Goal: Check status: Check status

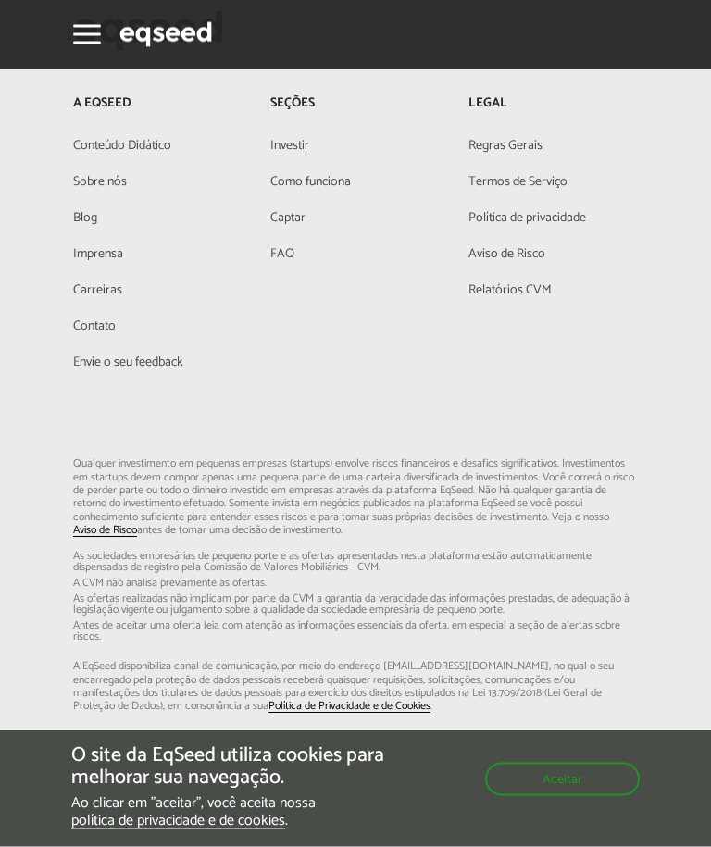
scroll to position [6671, 0]
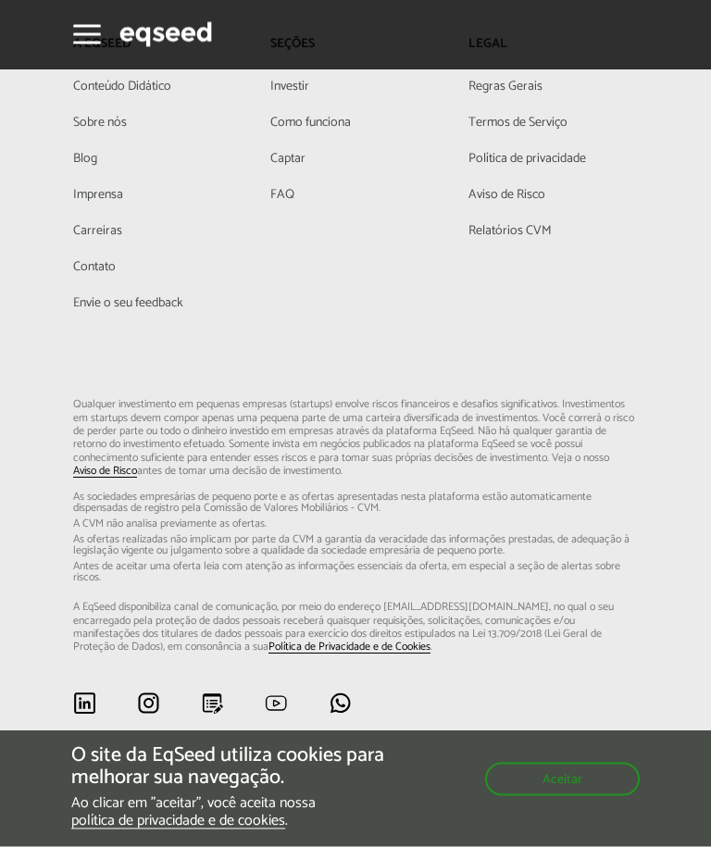
click at [569, 796] on button "Aceitar" at bounding box center [562, 779] width 155 height 33
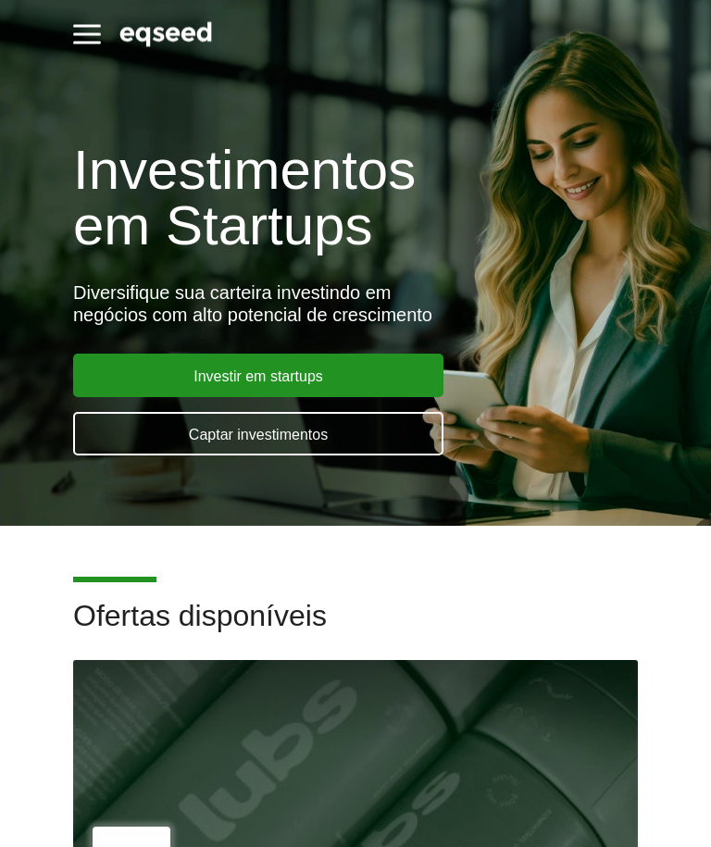
scroll to position [0, 0]
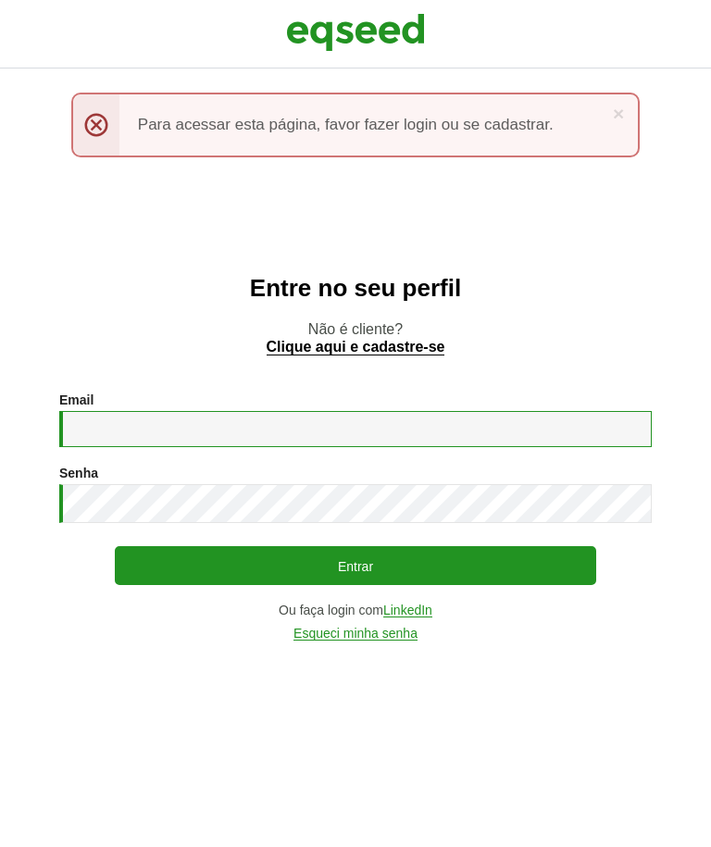
type input "**********"
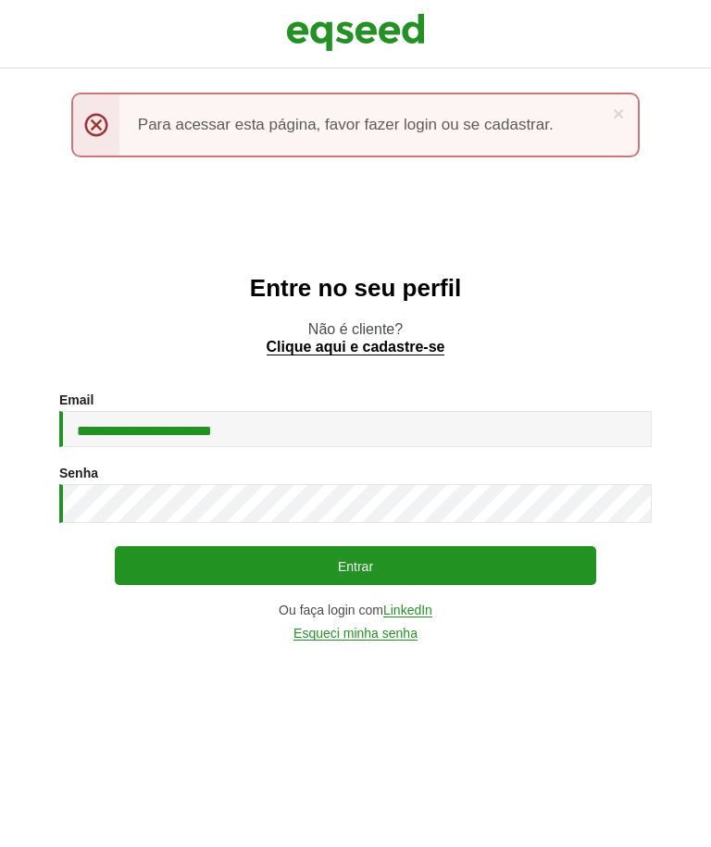
click at [356, 585] on button "Entrar" at bounding box center [356, 565] width 482 height 39
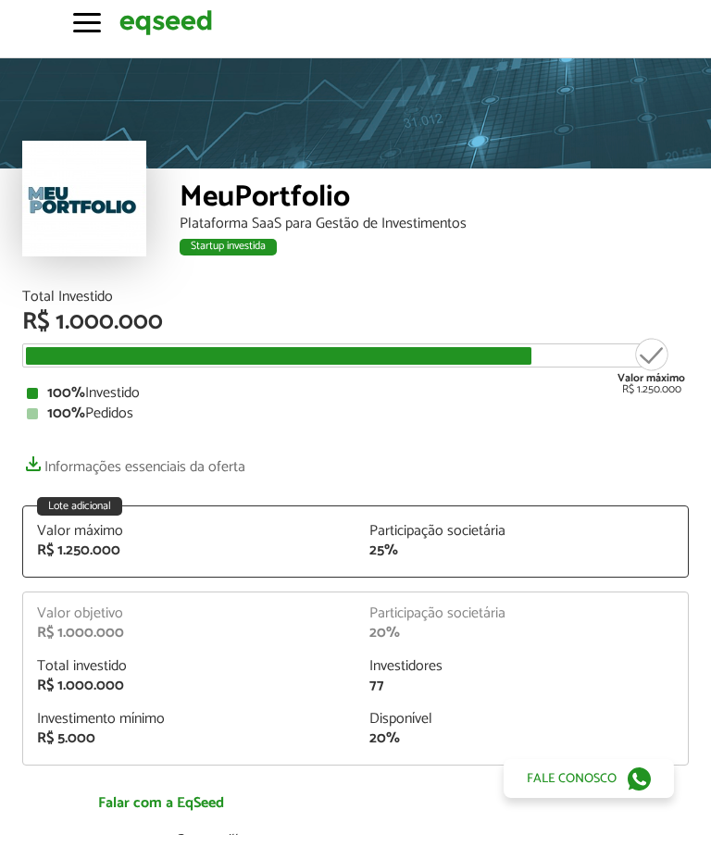
scroll to position [13, 0]
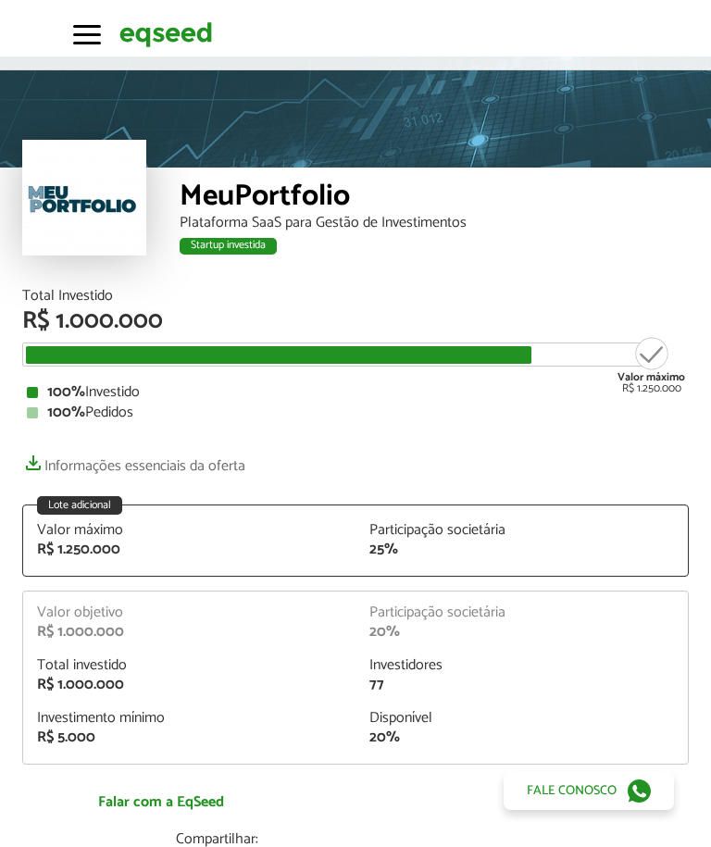
click at [81, 31] on button "Toggle navigation" at bounding box center [87, 33] width 28 height 32
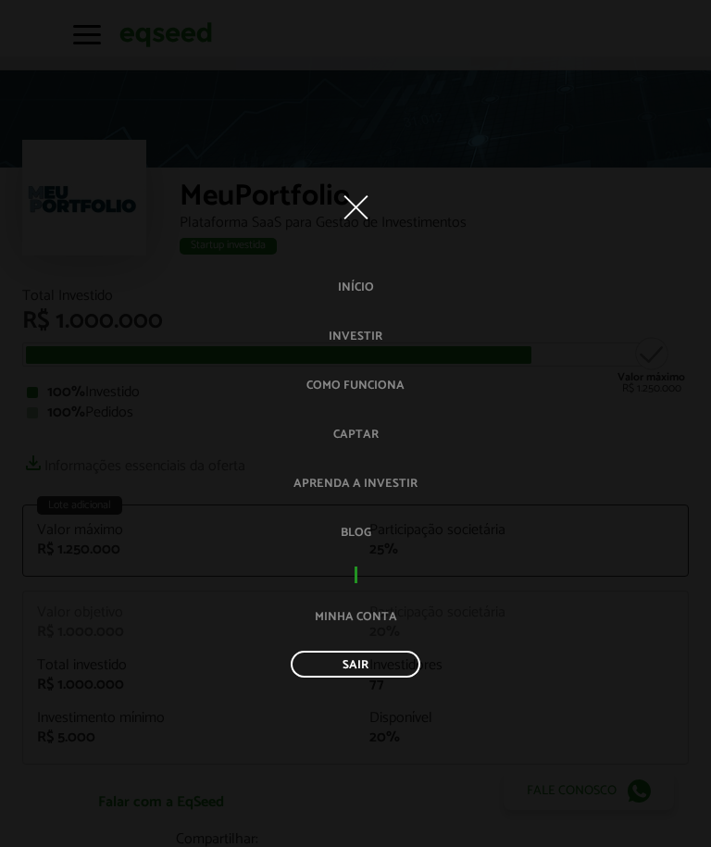
click at [387, 616] on link "Minha conta" at bounding box center [356, 617] width 82 height 31
click at [369, 616] on link "Minha conta" at bounding box center [356, 617] width 82 height 31
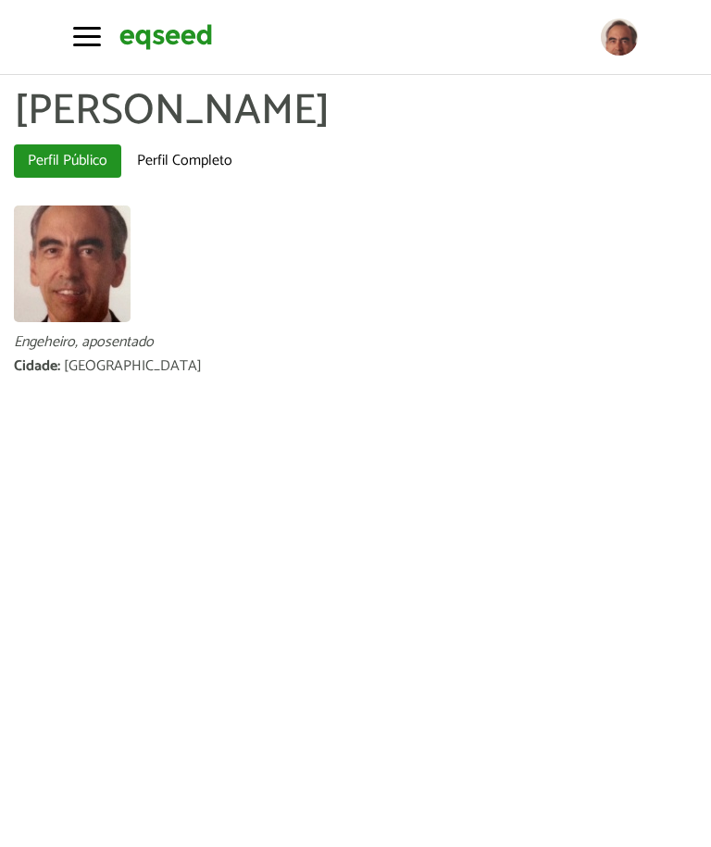
click at [609, 322] on div at bounding box center [355, 266] width 683 height 120
click at [77, 33] on button "Toggle navigation" at bounding box center [87, 35] width 28 height 32
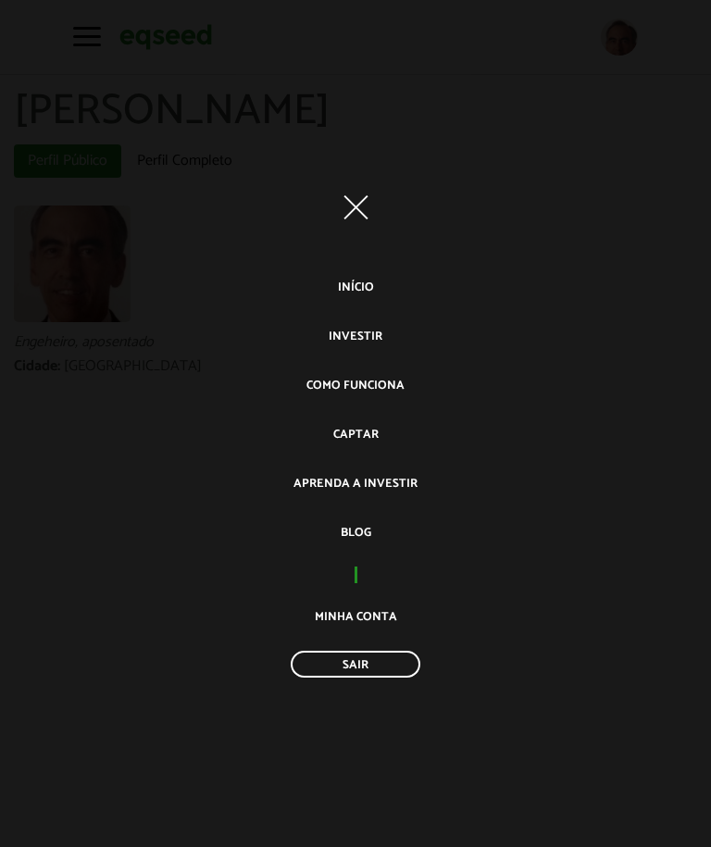
click at [567, 488] on li "Aprenda a investir" at bounding box center [355, 484] width 711 height 31
click at [347, 199] on span "button" at bounding box center [356, 206] width 24 height 24
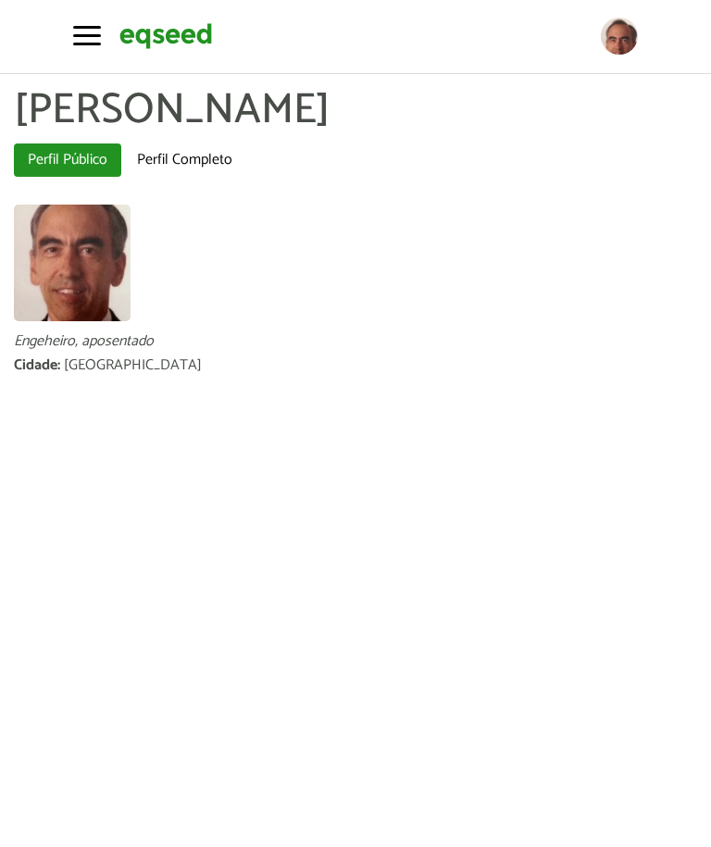
click at [106, 269] on img at bounding box center [72, 264] width 117 height 117
click at [202, 156] on link "Perfil Completo" at bounding box center [184, 160] width 123 height 33
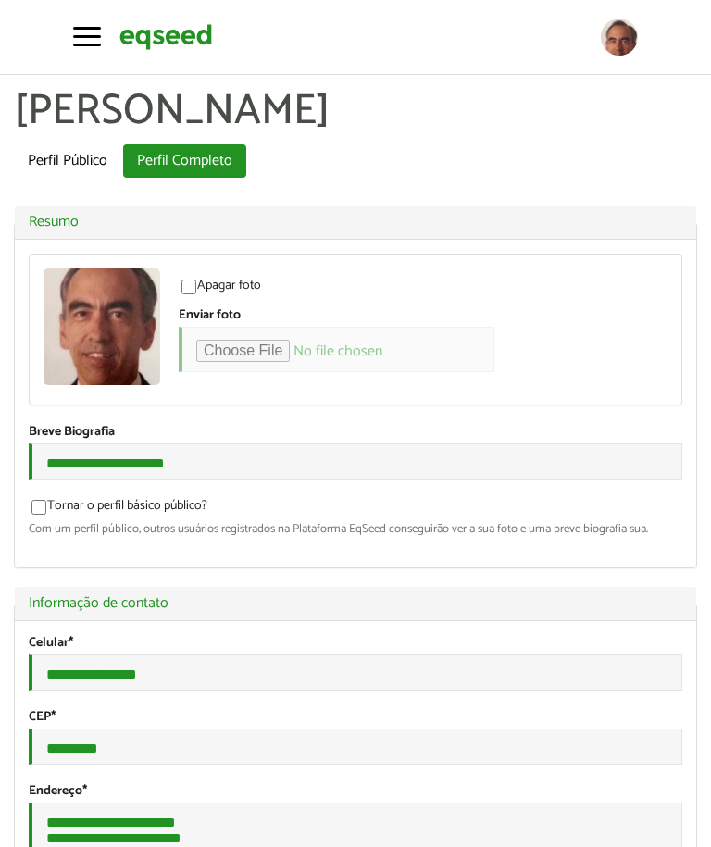
click at [89, 49] on button "Toggle navigation" at bounding box center [87, 35] width 28 height 32
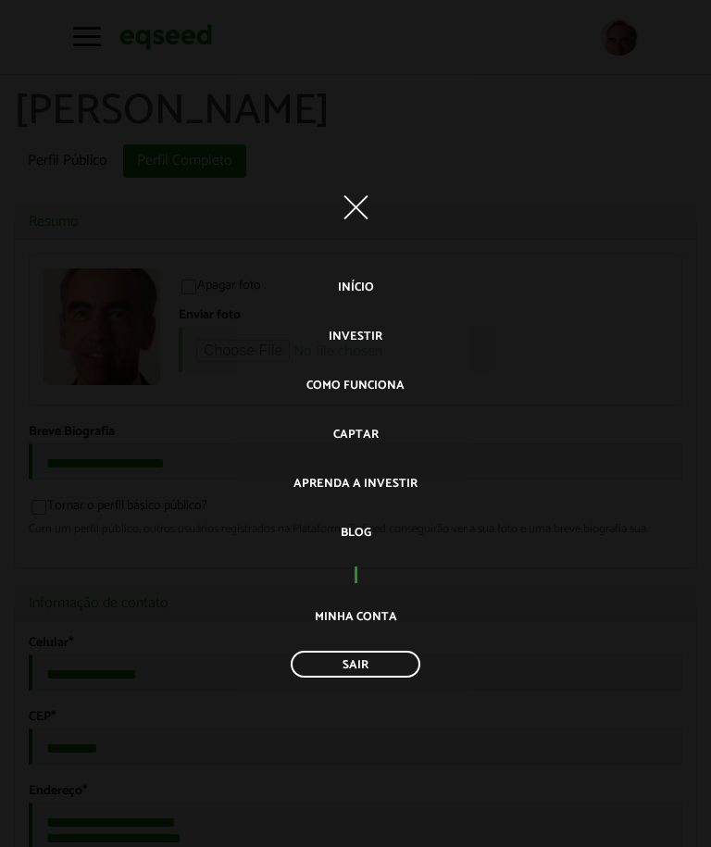
click at [365, 287] on link "Início" at bounding box center [356, 287] width 36 height 31
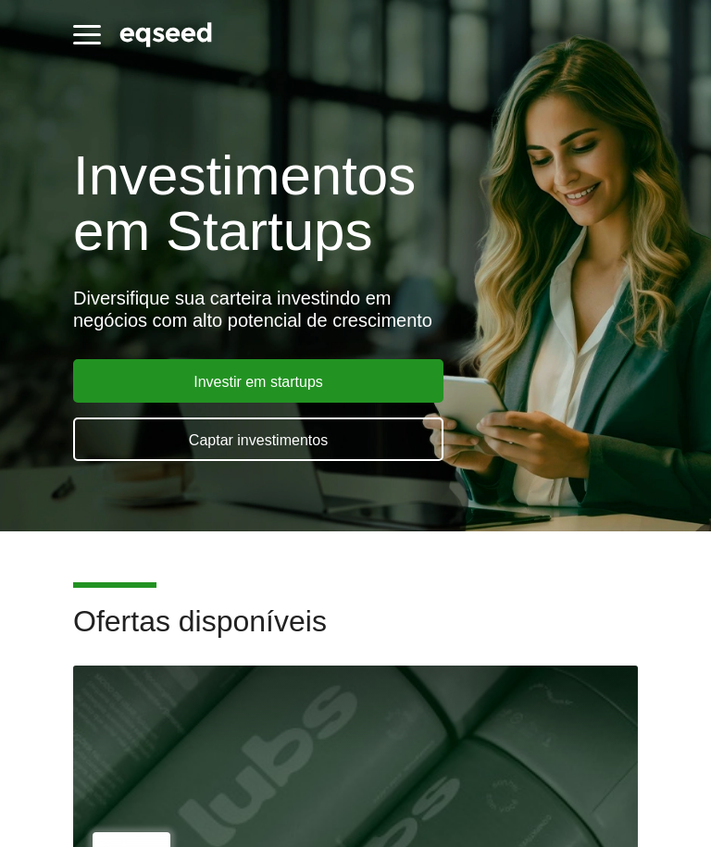
click at [276, 389] on link "Investir em startups" at bounding box center [258, 381] width 370 height 44
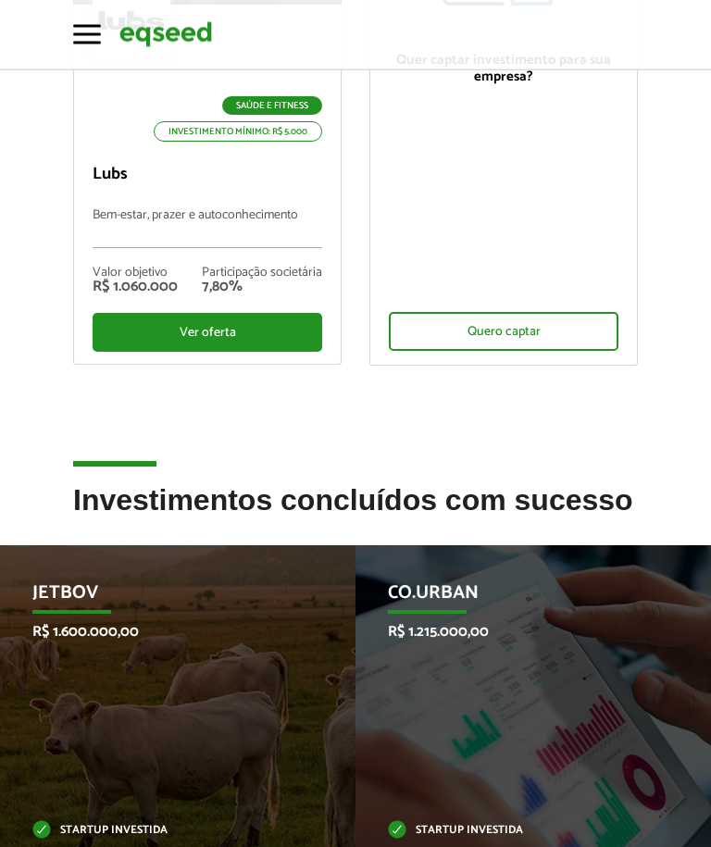
scroll to position [393, 0]
click at [123, 816] on div "JetBov R$ 1.600.000,00 Startup investida" at bounding box center [164, 708] width 328 height 327
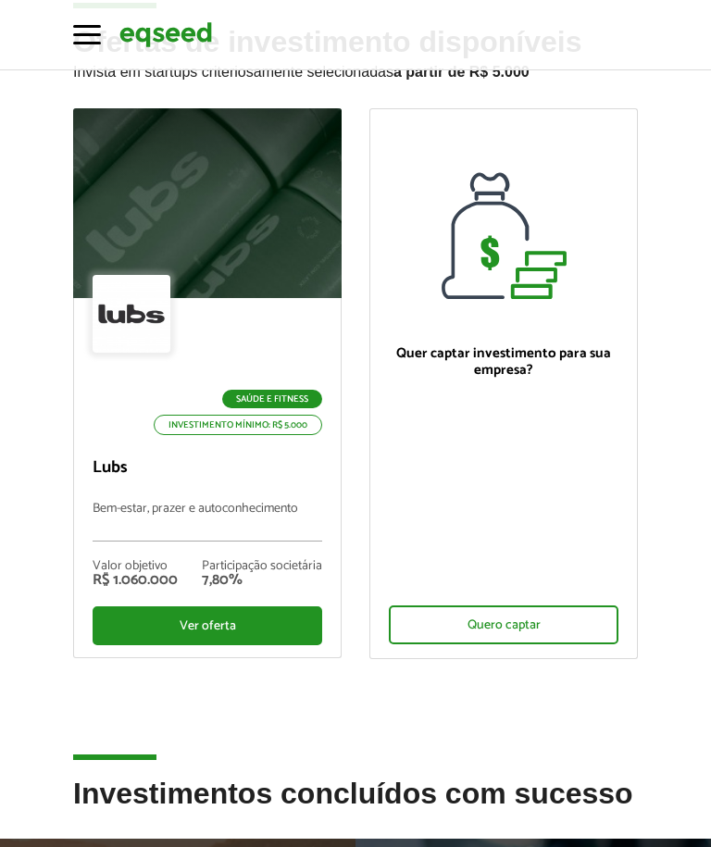
scroll to position [0, 0]
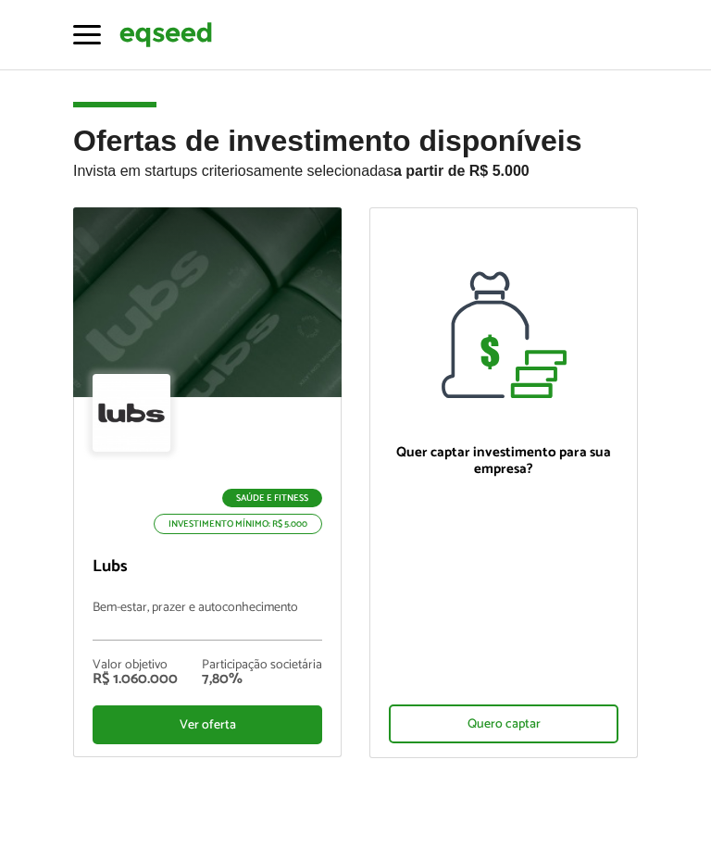
click at [99, 33] on button "Toggle navigation" at bounding box center [87, 33] width 28 height 32
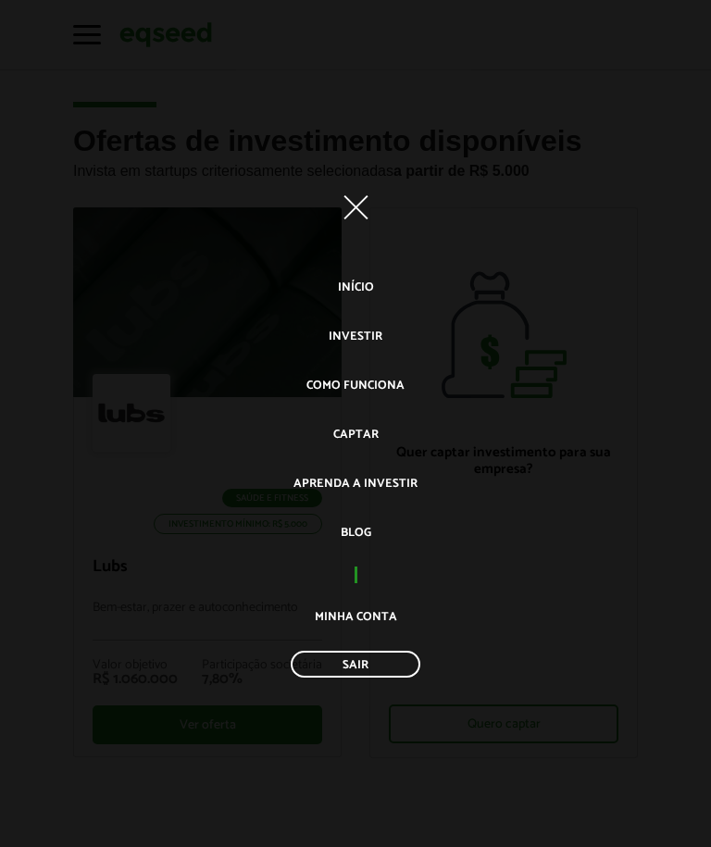
click at [367, 619] on link "Minha conta" at bounding box center [356, 617] width 82 height 31
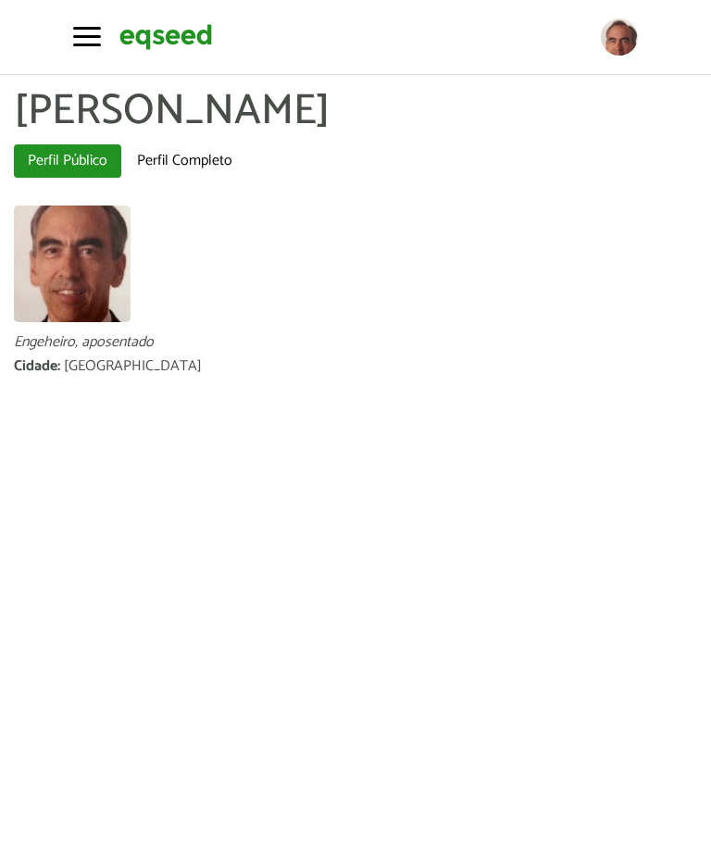
click at [634, 47] on div at bounding box center [619, 37] width 37 height 37
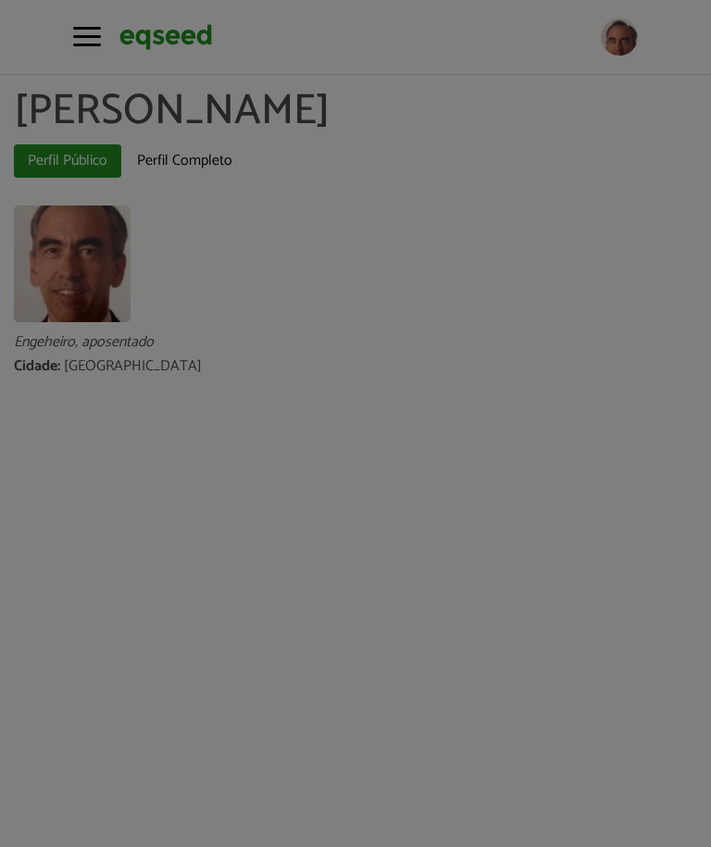
click at [0, 0] on span "close" at bounding box center [0, 0] width 0 height 0
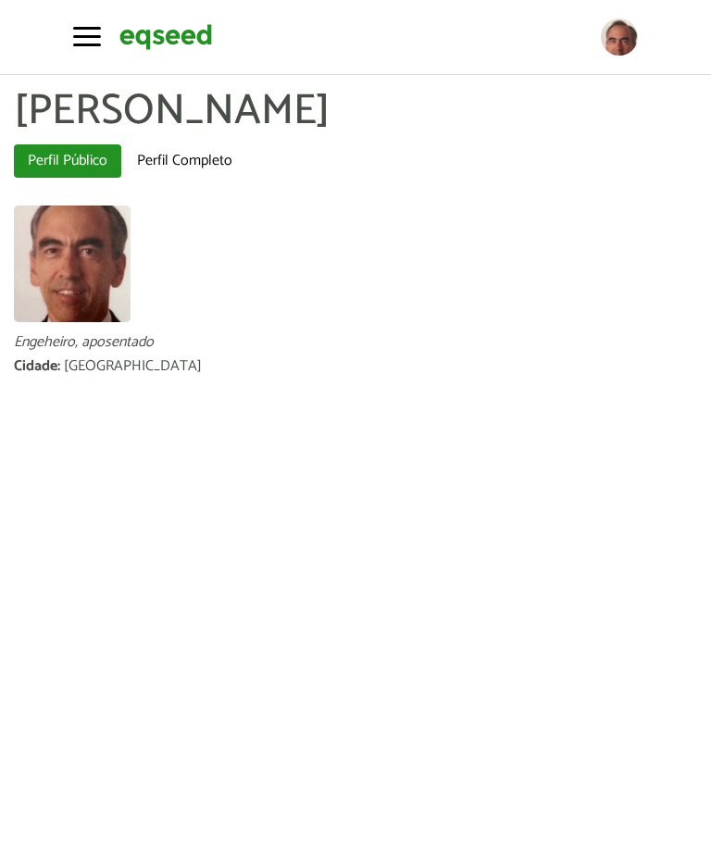
click at [628, 46] on div at bounding box center [619, 37] width 37 height 37
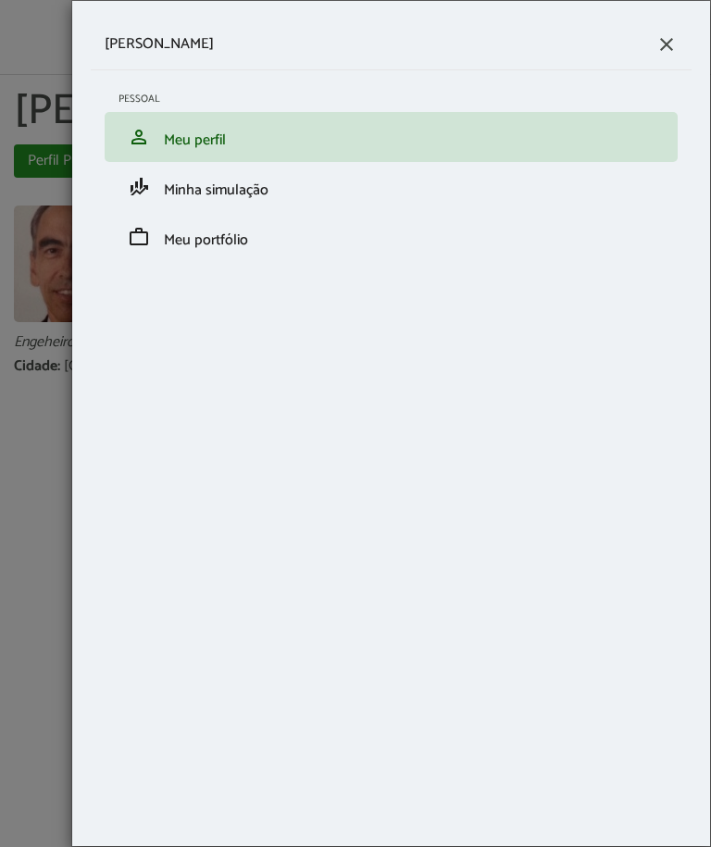
click at [211, 195] on span "Minha simulação" at bounding box center [216, 190] width 105 height 25
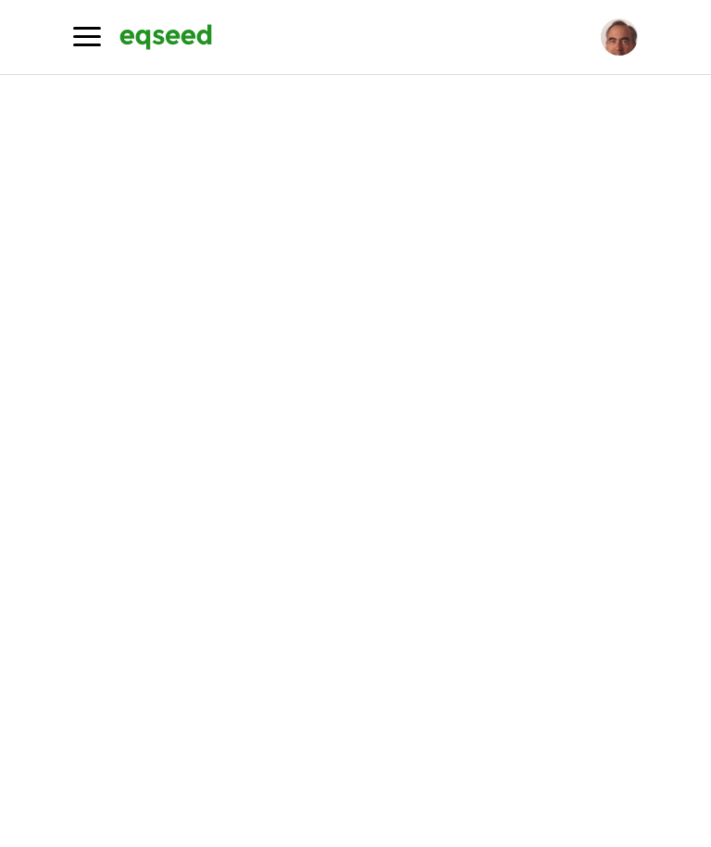
click at [94, 43] on button "Toggle navigation" at bounding box center [87, 35] width 28 height 32
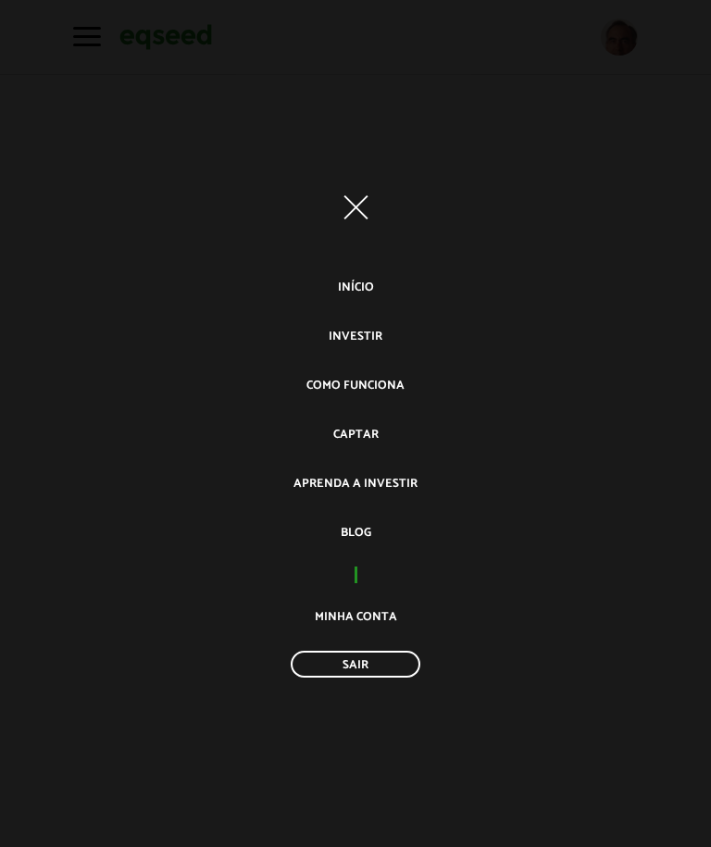
click at [642, 247] on div "Toggle navigation" at bounding box center [355, 207] width 711 height 93
click at [370, 615] on link "Minha conta" at bounding box center [356, 617] width 82 height 31
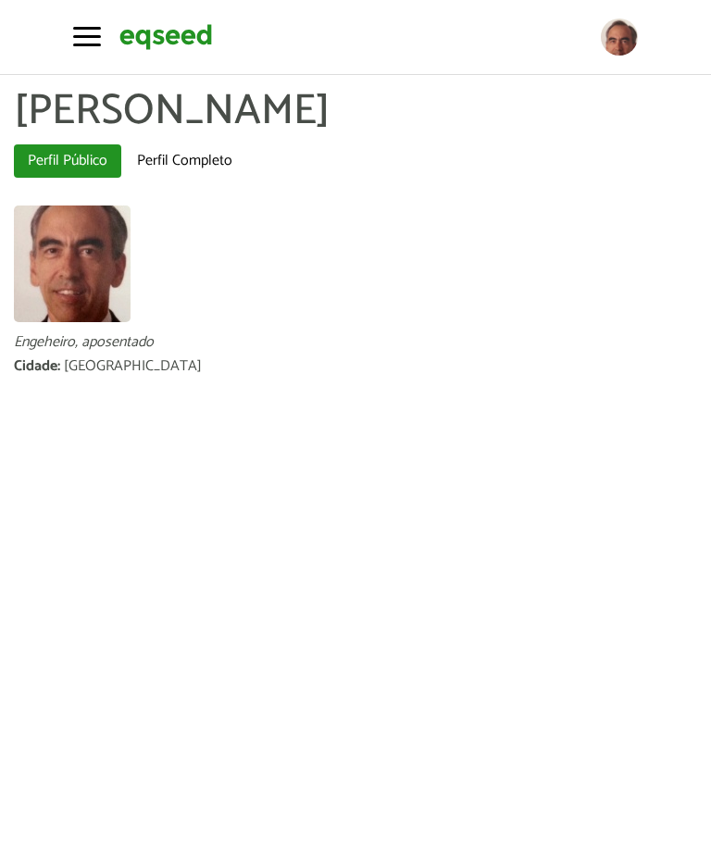
click at [621, 47] on div at bounding box center [619, 37] width 37 height 37
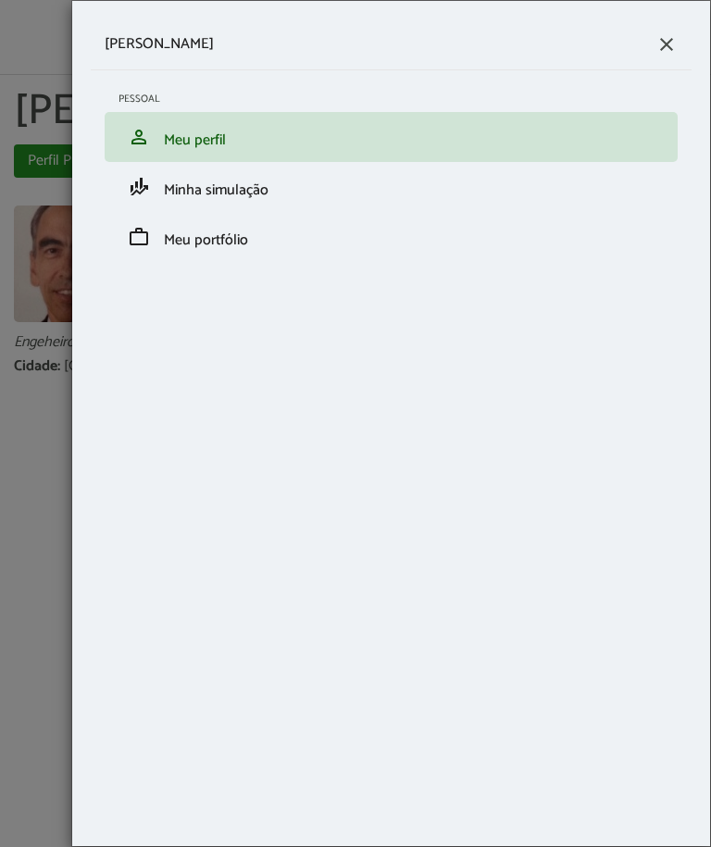
click at [200, 250] on span "Meu portfólio" at bounding box center [206, 240] width 84 height 25
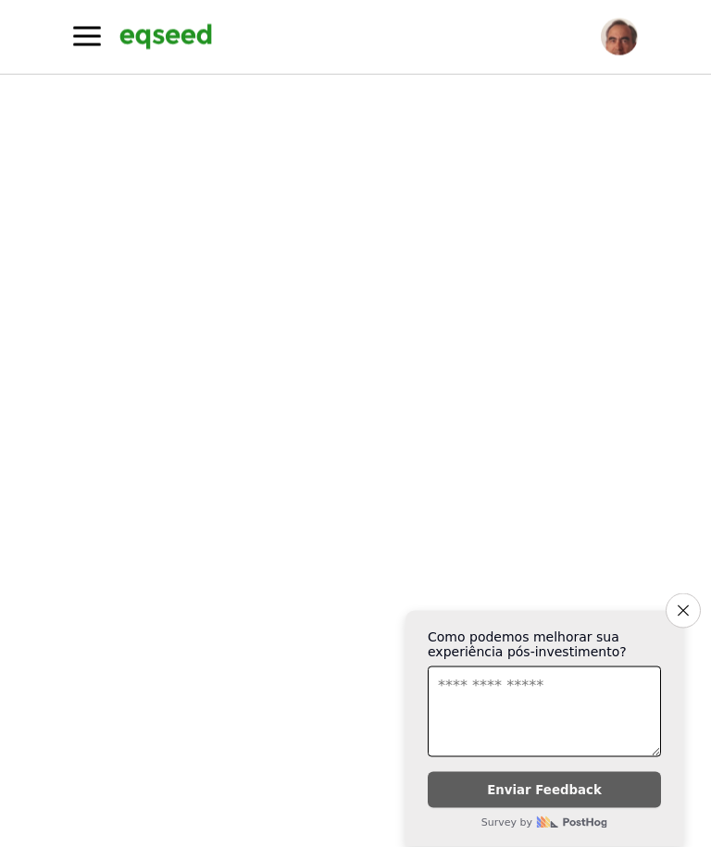
scroll to position [89, 0]
click at [685, 617] on icon "Close survey" at bounding box center [683, 611] width 11 height 11
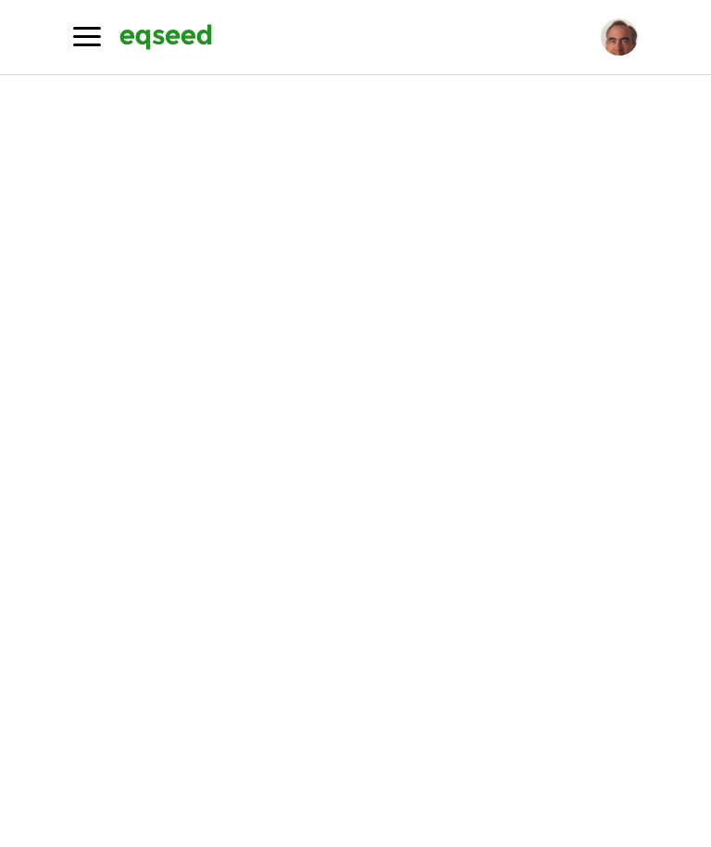
scroll to position [372, 0]
click at [98, 30] on span "button" at bounding box center [87, 28] width 28 height 3
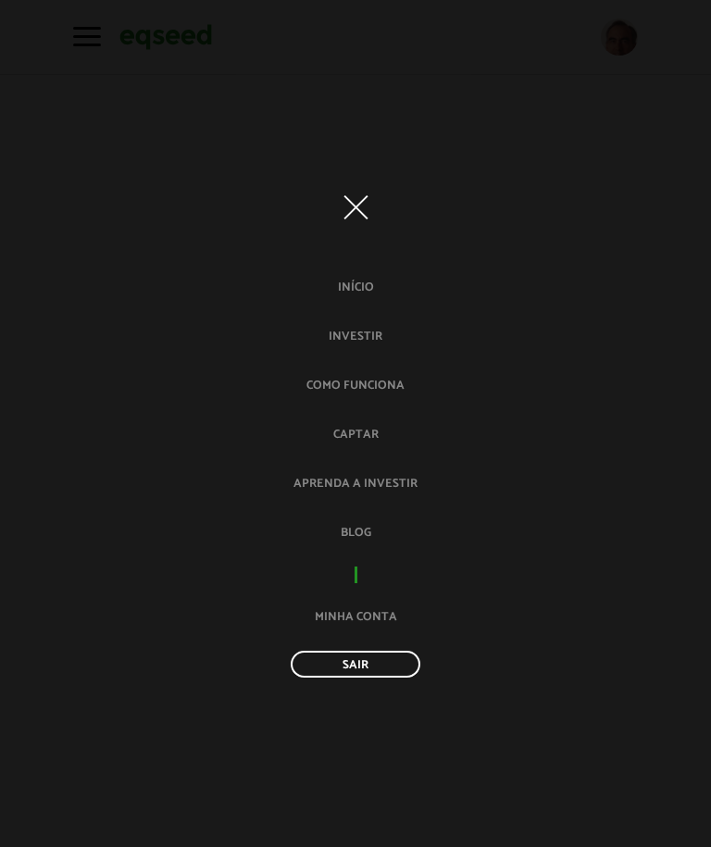
click at [640, 106] on div "Toggle navigation Início Investir Como funciona Captar Aprenda a investir Blog …" at bounding box center [355, 424] width 711 height 637
click at [673, 176] on div "Toggle navigation" at bounding box center [355, 207] width 711 height 93
click at [303, 184] on div "Toggle navigation" at bounding box center [355, 207] width 711 height 93
click at [302, 184] on div "Toggle navigation" at bounding box center [355, 207] width 711 height 93
click at [383, 610] on link "Minha conta" at bounding box center [356, 617] width 82 height 31
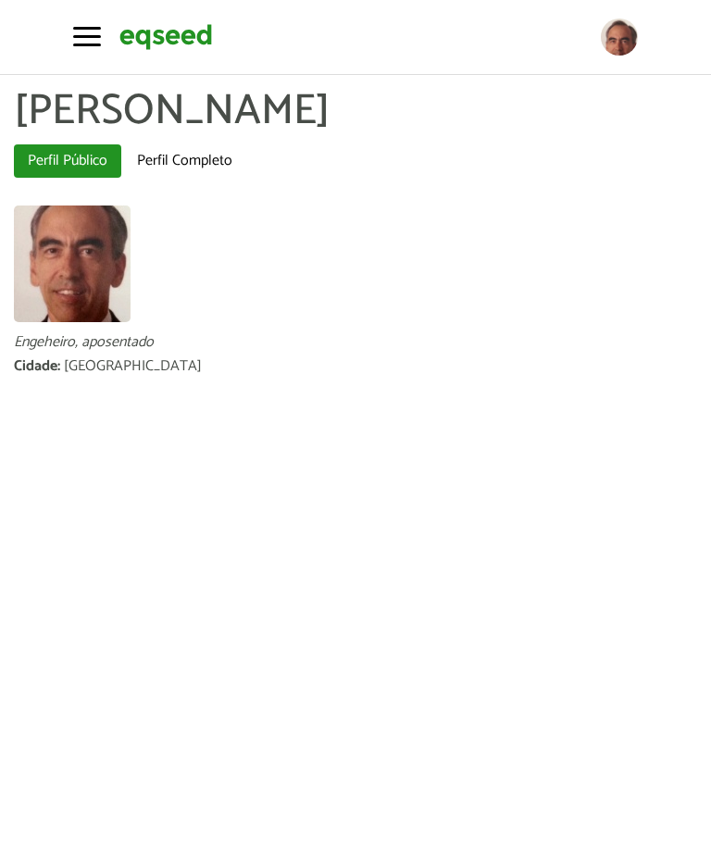
click at [630, 41] on div at bounding box center [619, 37] width 37 height 37
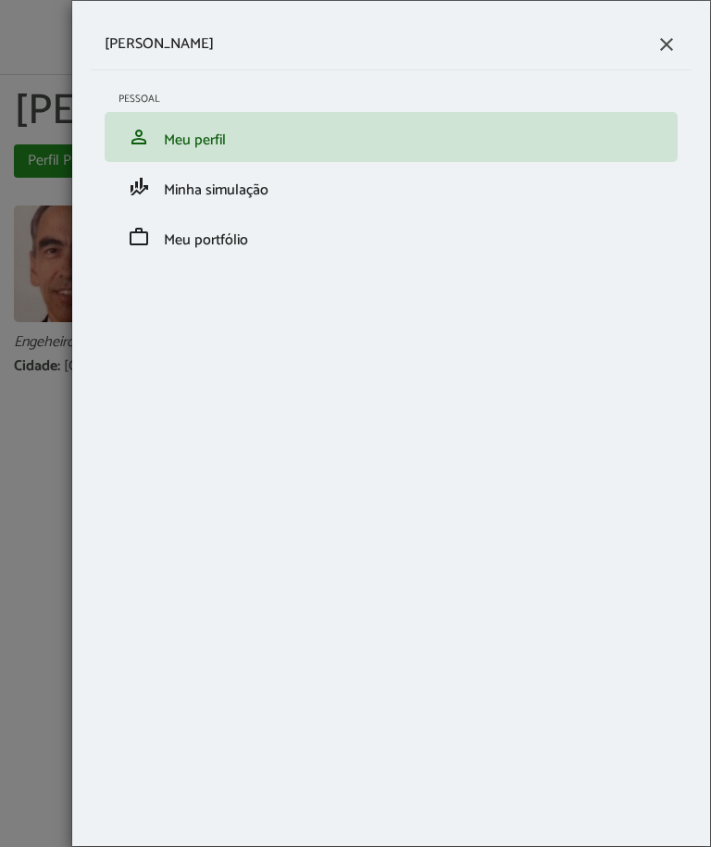
click at [227, 244] on span "Meu portfólio" at bounding box center [206, 240] width 84 height 25
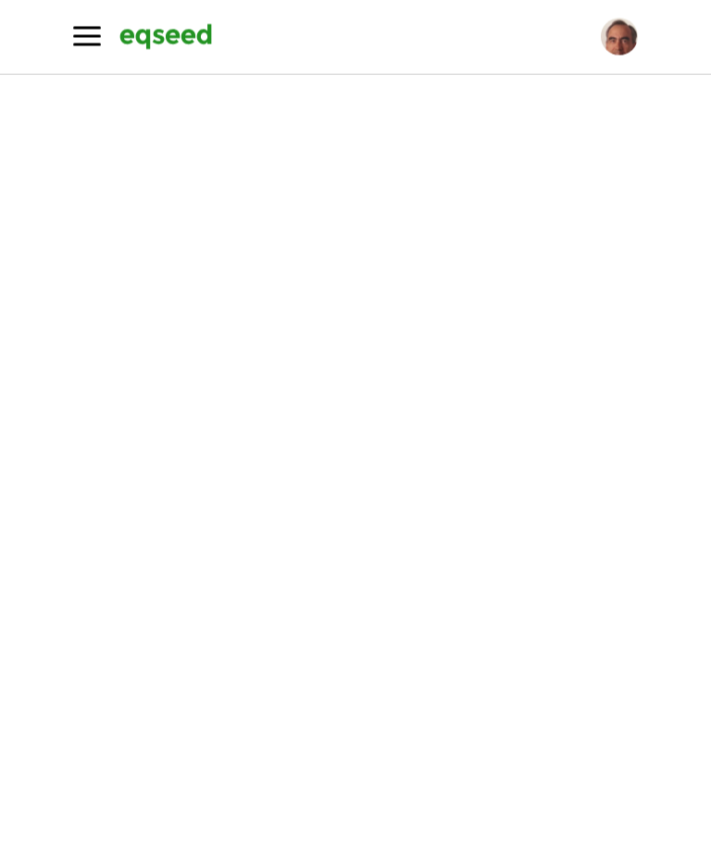
scroll to position [299, 0]
click at [619, 55] on div at bounding box center [619, 37] width 37 height 37
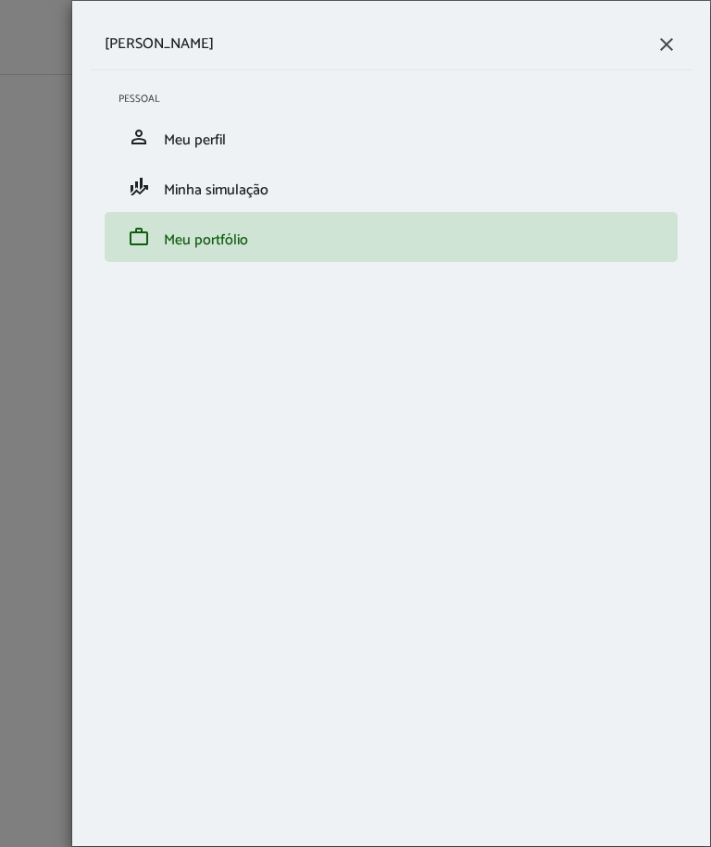
click at [302, 242] on link "work Meu portfólio" at bounding box center [391, 237] width 545 height 22
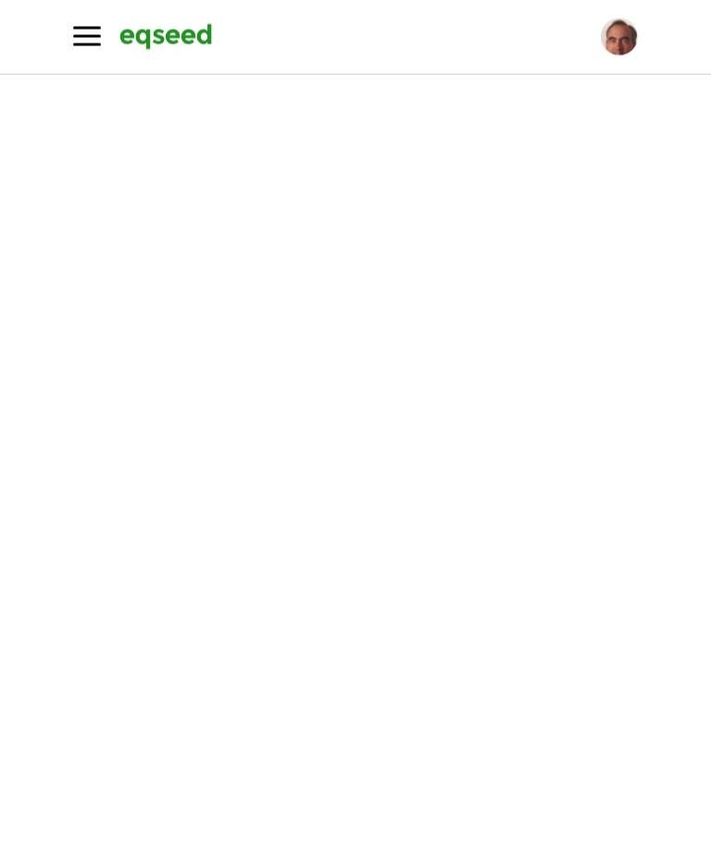
scroll to position [201, 0]
click at [619, 40] on div at bounding box center [619, 37] width 37 height 37
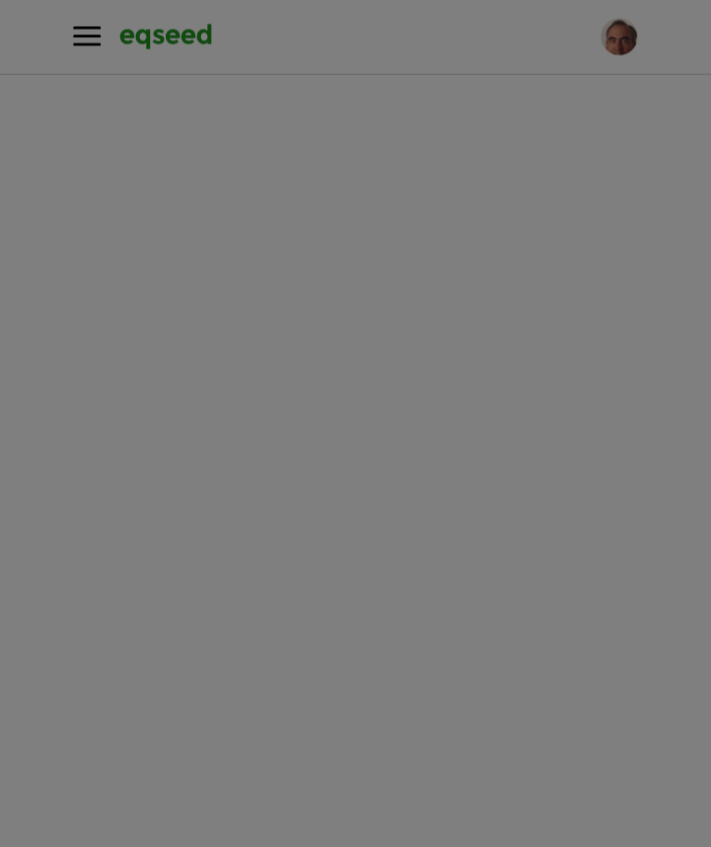
scroll to position [491, 0]
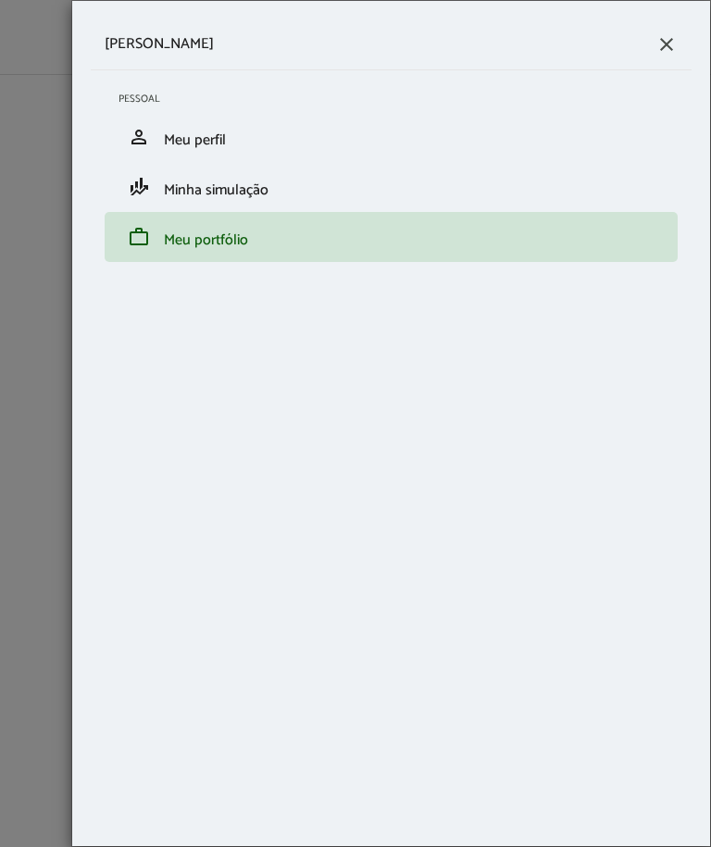
click at [242, 249] on span "Meu portfólio" at bounding box center [206, 240] width 84 height 25
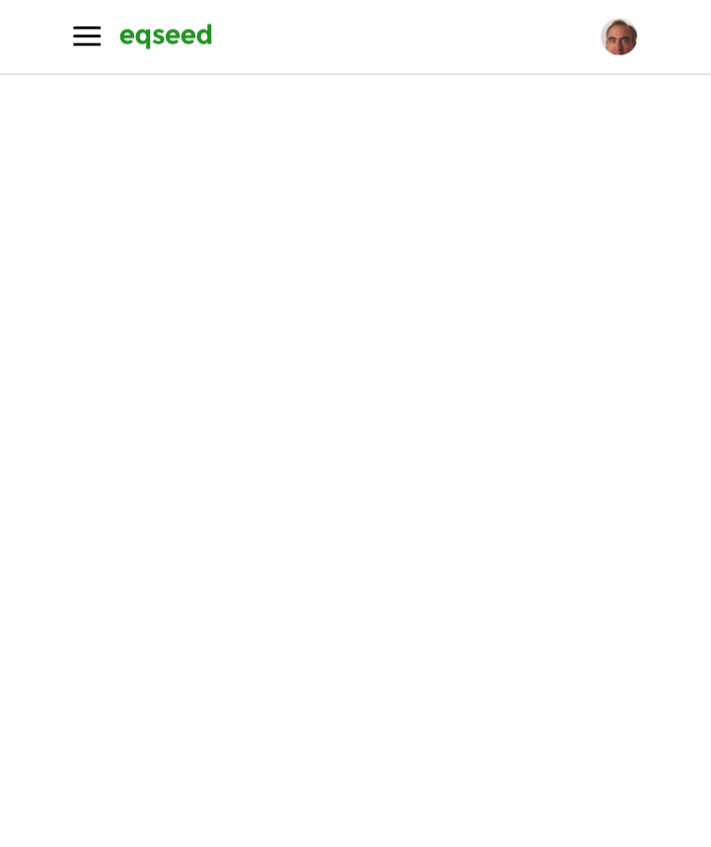
scroll to position [313, 0]
click at [624, 40] on div at bounding box center [619, 37] width 37 height 37
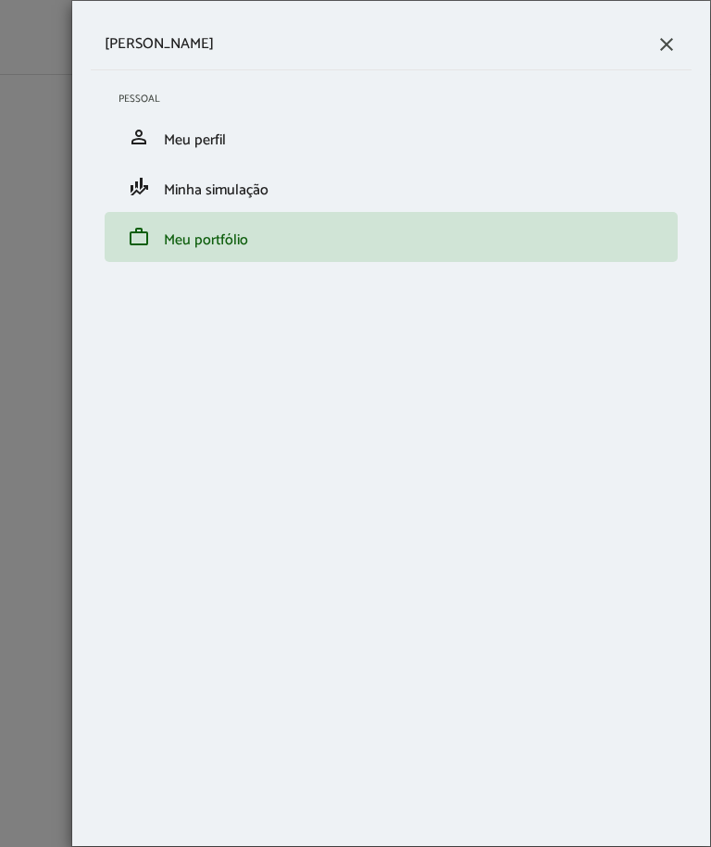
click at [256, 239] on link "work Meu portfólio" at bounding box center [391, 237] width 545 height 22
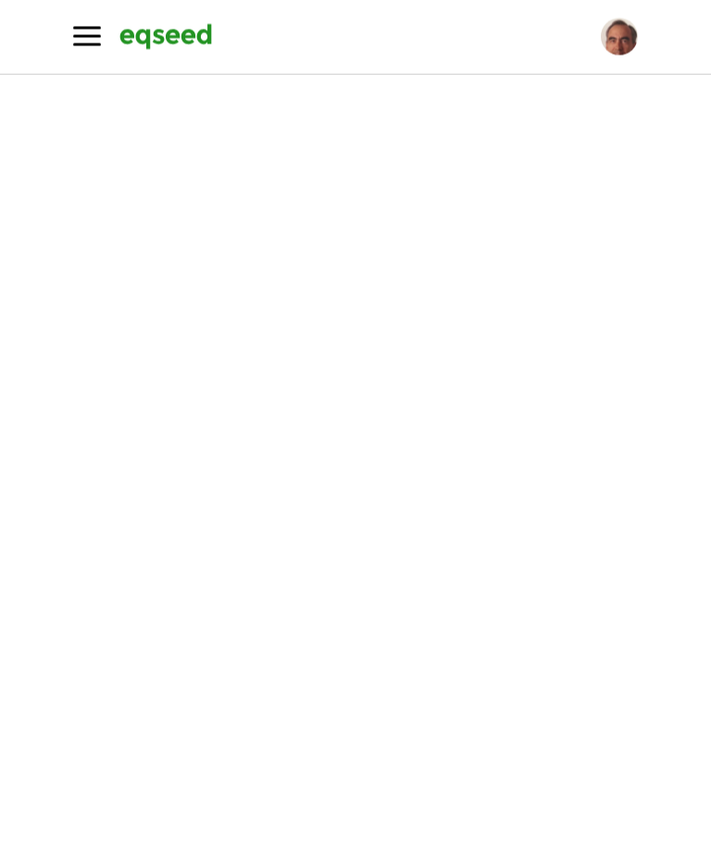
scroll to position [208, 0]
click at [626, 51] on div at bounding box center [619, 37] width 37 height 37
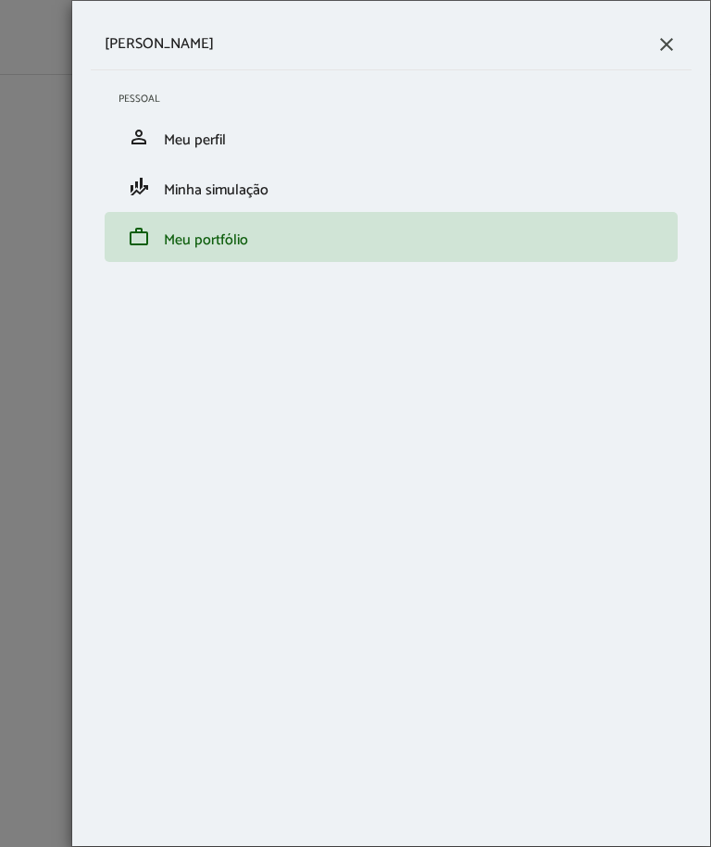
click at [257, 243] on link "work Meu portfólio" at bounding box center [391, 237] width 545 height 22
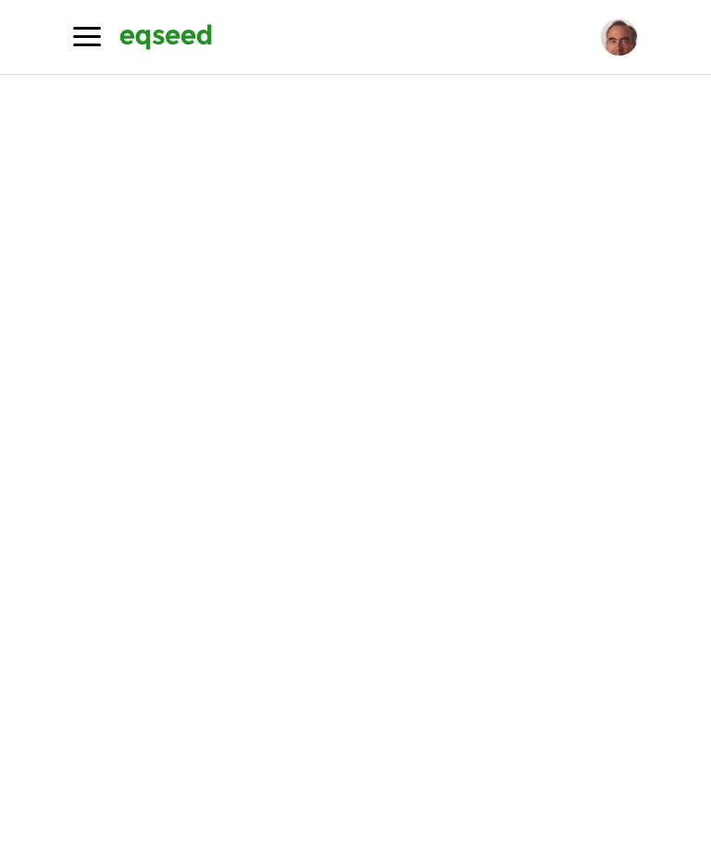
scroll to position [135, 0]
click at [616, 40] on div at bounding box center [619, 37] width 37 height 37
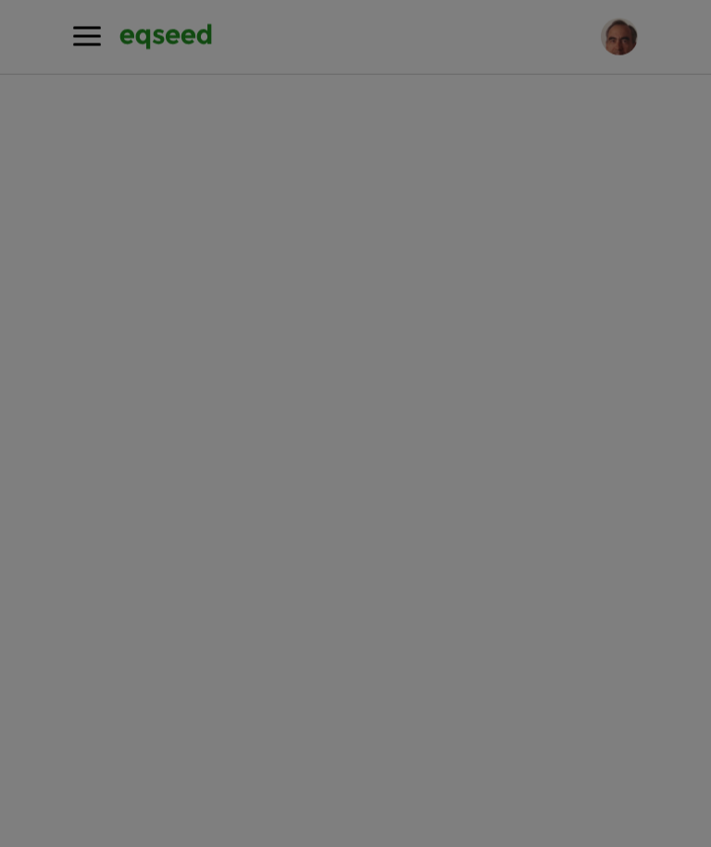
scroll to position [136, 0]
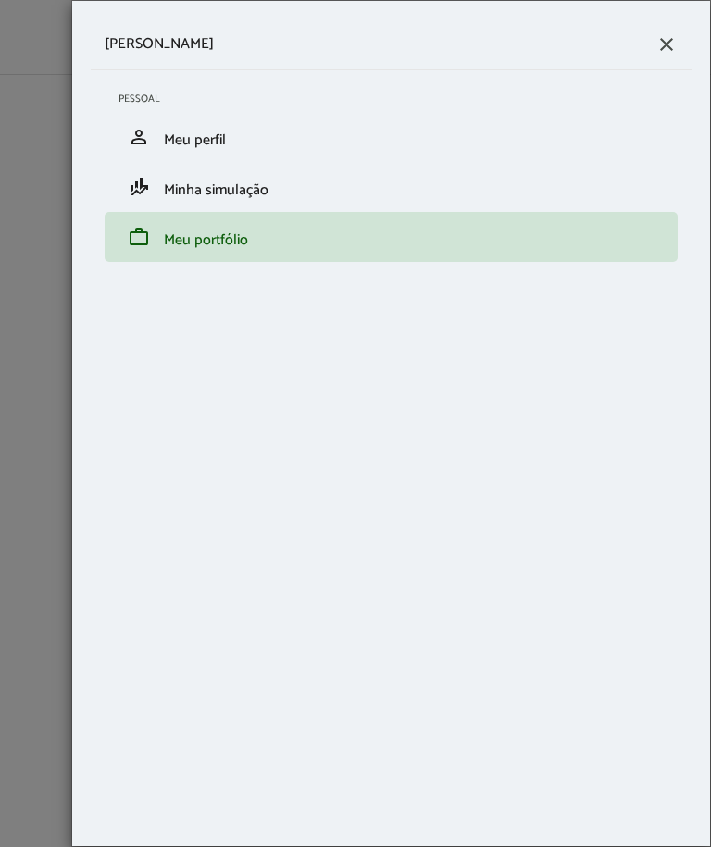
click at [670, 46] on span "close" at bounding box center [667, 44] width 22 height 22
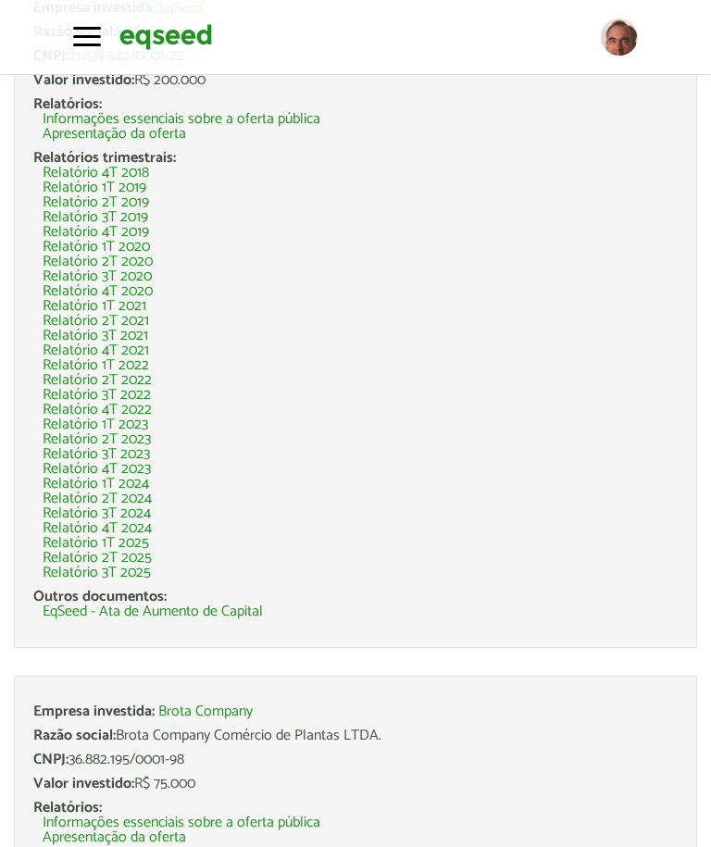
scroll to position [989, 0]
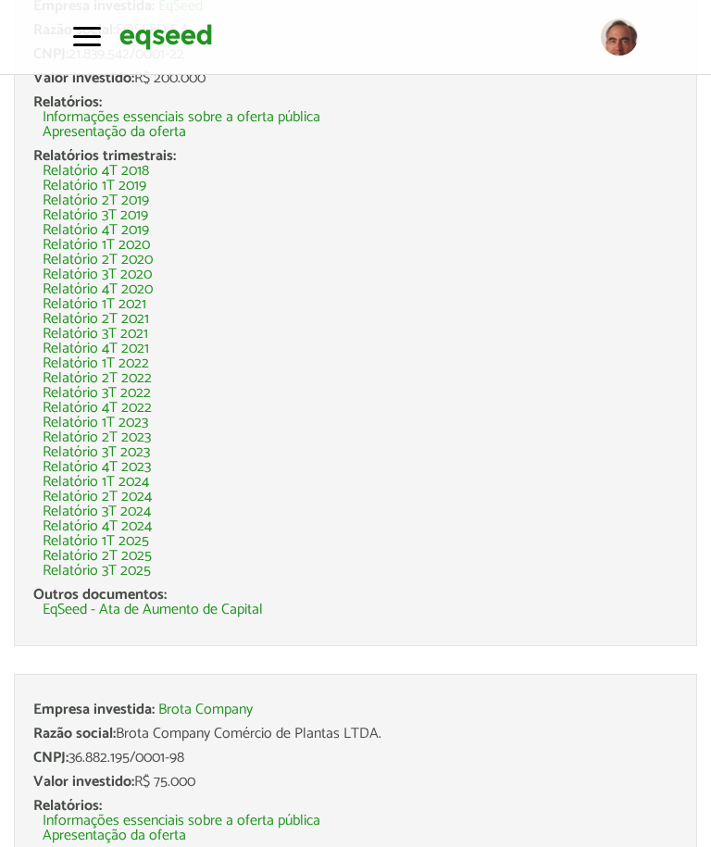
click at [222, 606] on link "EqSeed - Ata de Aumento de Capital" at bounding box center [153, 610] width 220 height 15
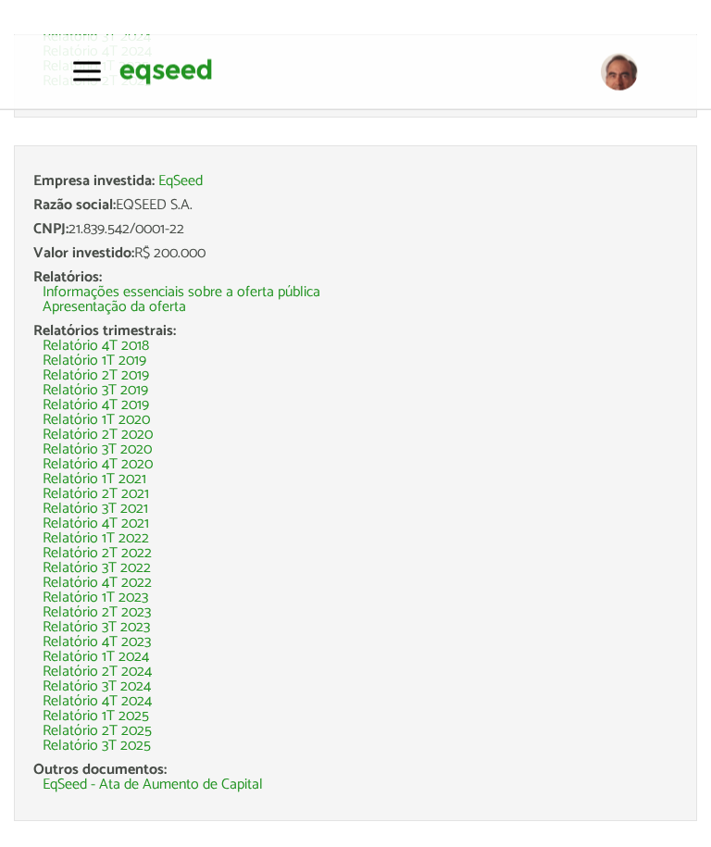
scroll to position [813, 0]
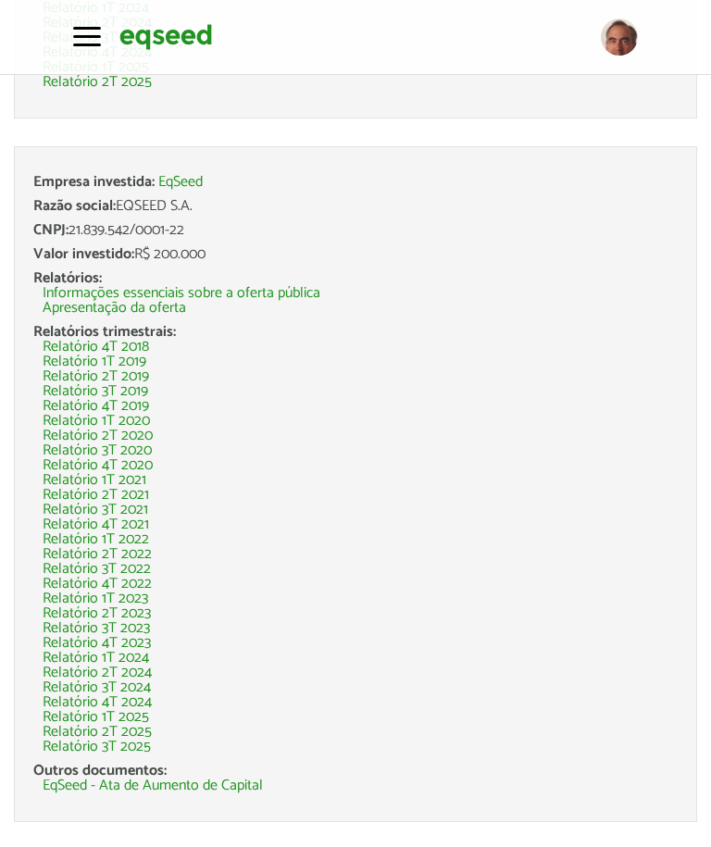
click at [100, 746] on link "Relatório 3T 2025" at bounding box center [97, 747] width 108 height 15
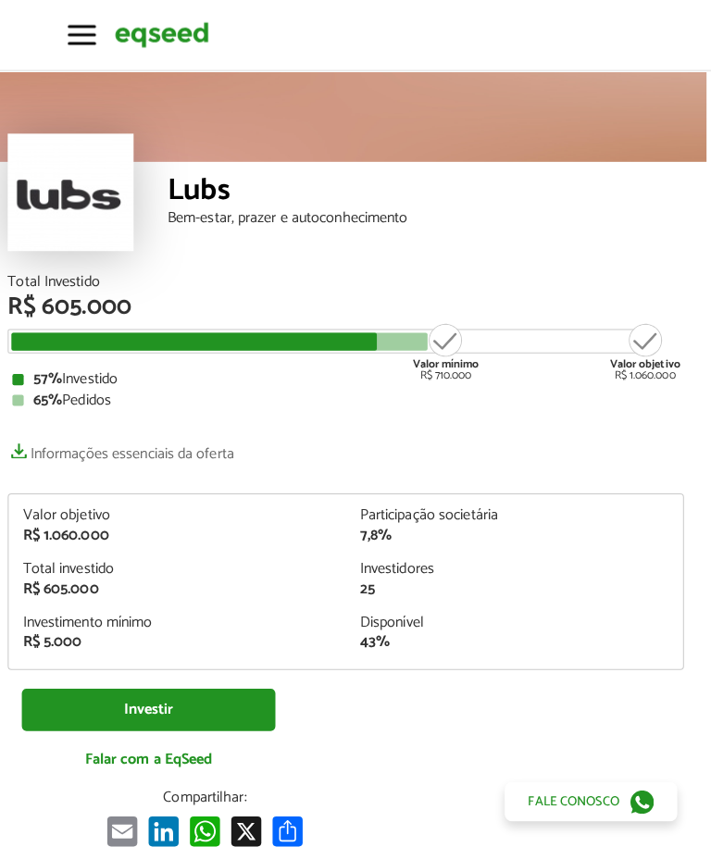
scroll to position [0, 8]
